Goal: Information Seeking & Learning: Understand process/instructions

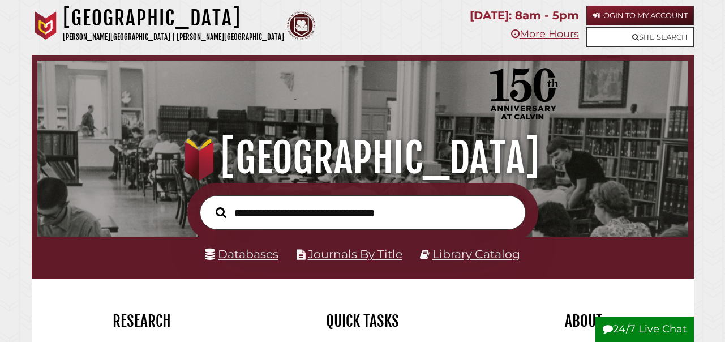
scroll to position [215, 645]
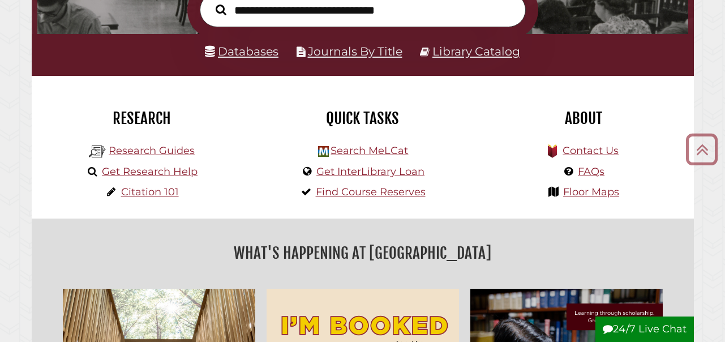
scroll to position [215, 0]
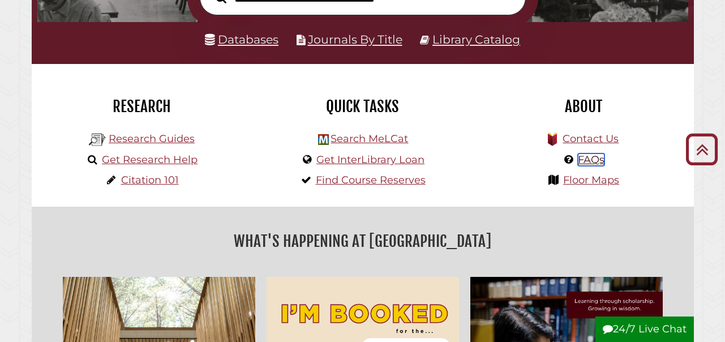
click at [594, 160] on link "FAQs" at bounding box center [591, 159] width 27 height 12
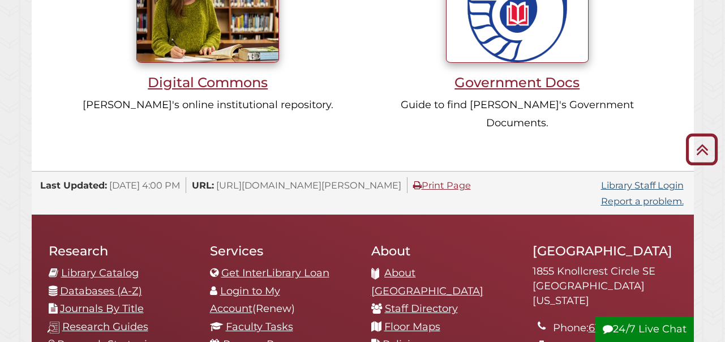
scroll to position [1101, 0]
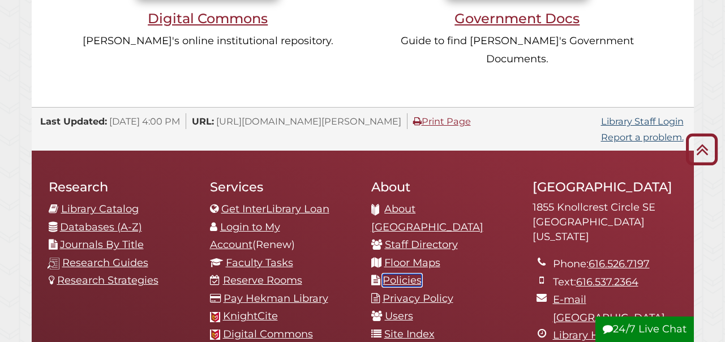
click at [414, 274] on link "Policies" at bounding box center [402, 280] width 39 height 12
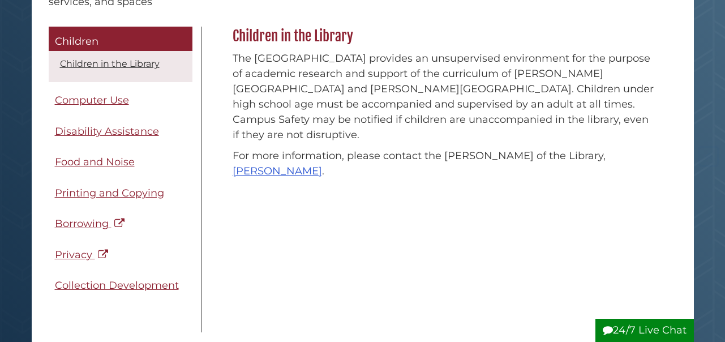
scroll to position [164, 0]
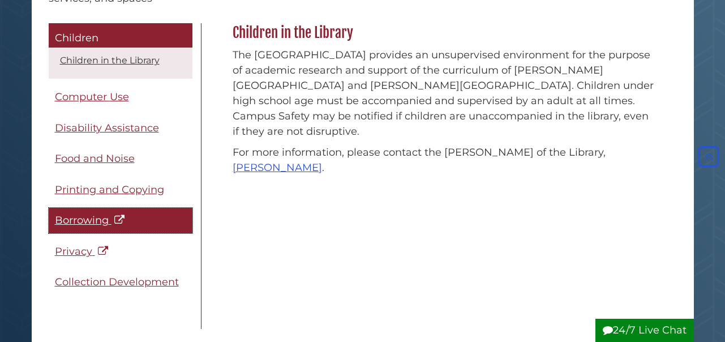
click at [72, 223] on span "Borrowing" at bounding box center [82, 220] width 54 height 12
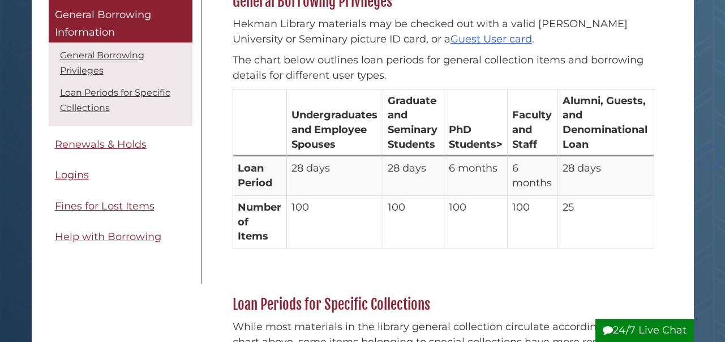
scroll to position [177, 0]
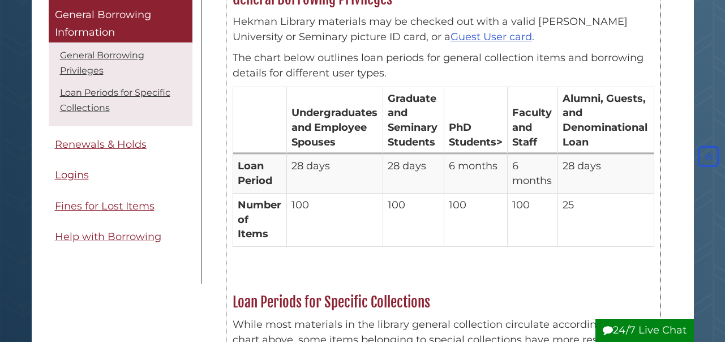
click at [398, 215] on td "100" at bounding box center [413, 219] width 61 height 53
drag, startPoint x: 398, startPoint y: 215, endPoint x: 412, endPoint y: 231, distance: 21.3
click at [412, 231] on td "100" at bounding box center [413, 219] width 61 height 53
